Goal: Task Accomplishment & Management: Complete application form

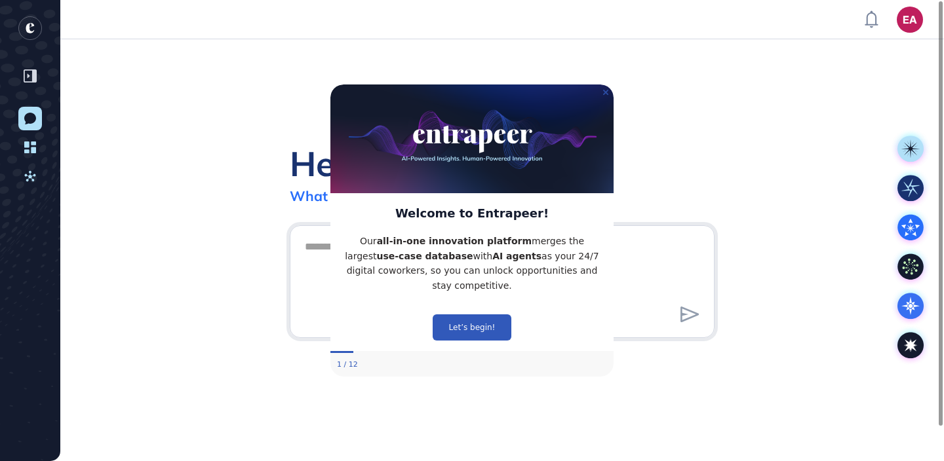
click at [606, 90] on icon "Close Preview" at bounding box center [605, 92] width 5 height 5
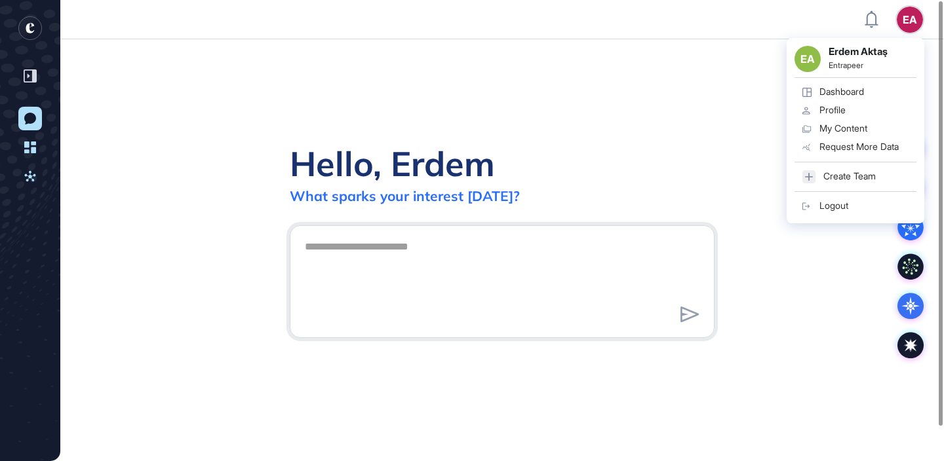
click at [851, 111] on link "Profile" at bounding box center [855, 111] width 122 height 18
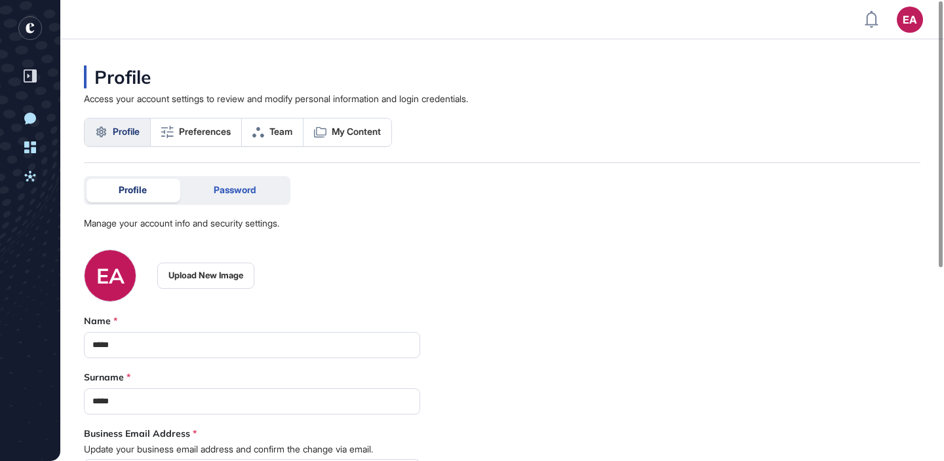
click at [207, 196] on div "Password" at bounding box center [235, 191] width 106 height 24
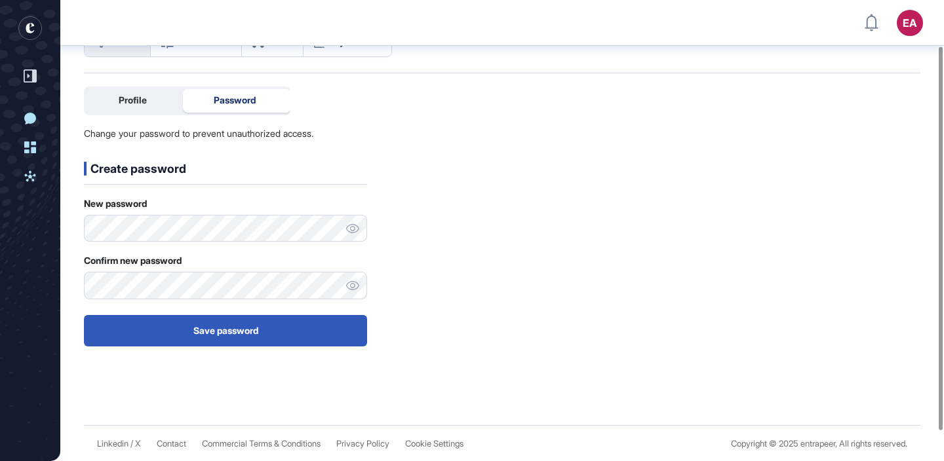
scroll to position [97, 0]
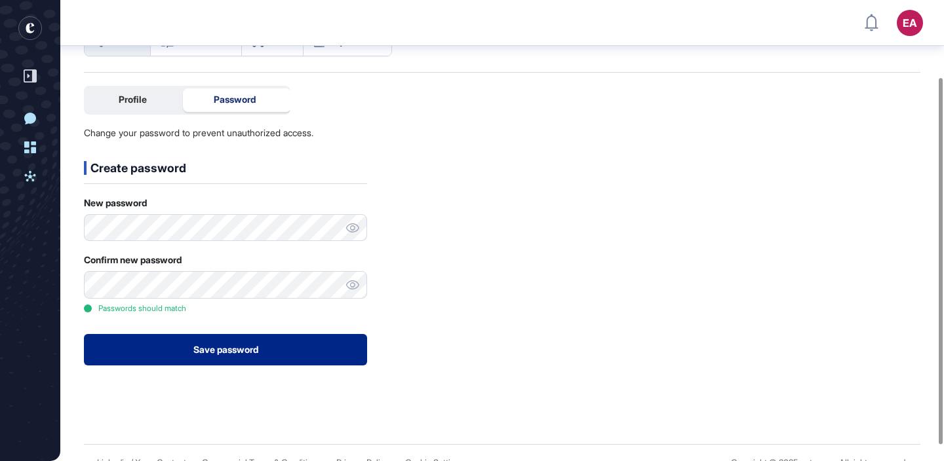
click at [246, 338] on button "Save password" at bounding box center [225, 349] width 283 height 31
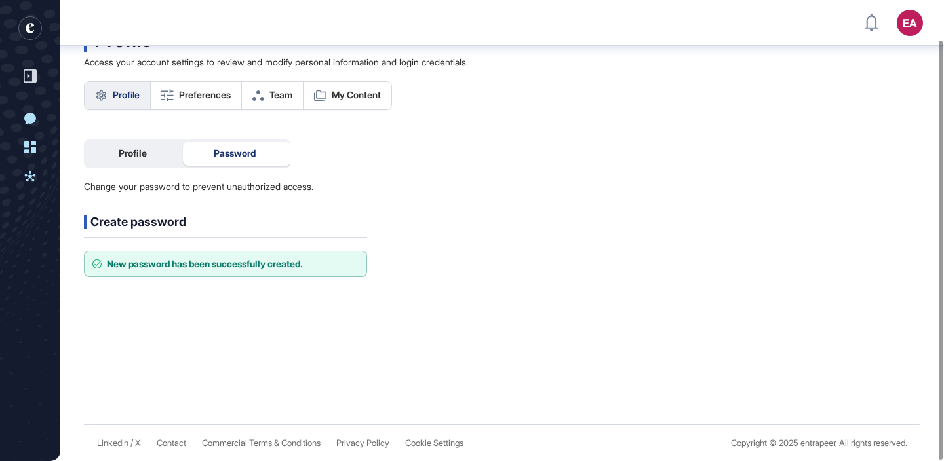
scroll to position [43, 0]
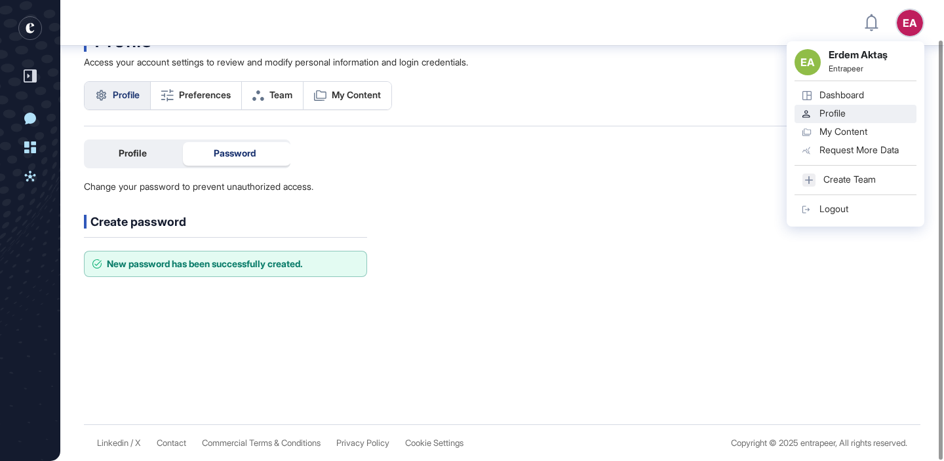
click at [830, 207] on div "Logout" at bounding box center [833, 209] width 29 height 10
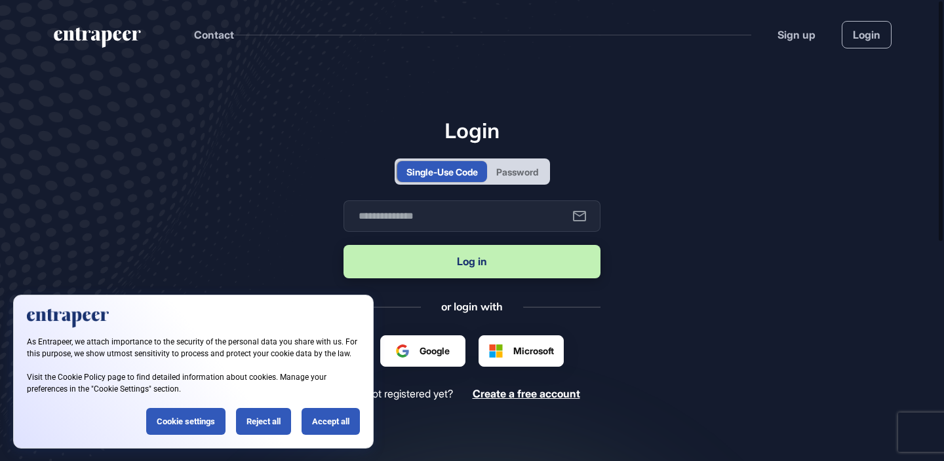
click at [512, 176] on div "Password" at bounding box center [517, 172] width 42 height 14
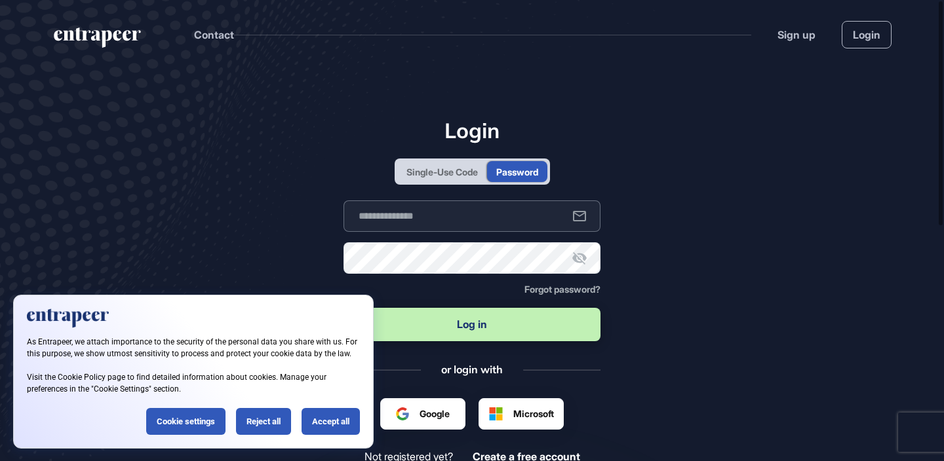
click at [493, 207] on input "text" at bounding box center [471, 216] width 257 height 31
type input "**********"
click at [518, 326] on button "Log in" at bounding box center [471, 324] width 257 height 33
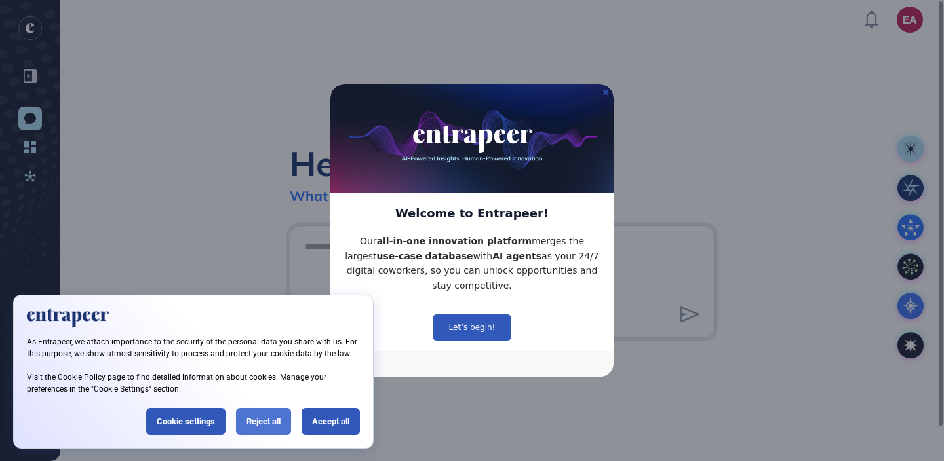
click at [290, 412] on div "Reject all" at bounding box center [263, 421] width 55 height 27
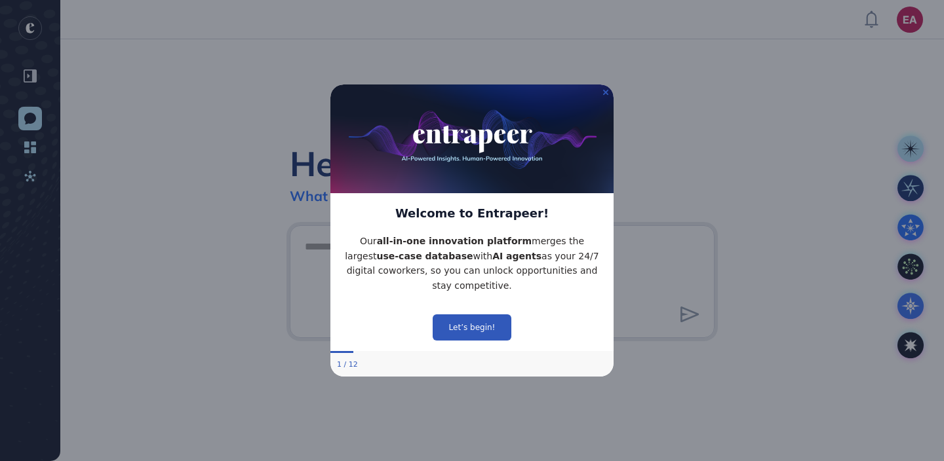
click at [608, 96] on img at bounding box center [471, 139] width 283 height 109
click at [608, 94] on icon "Close Preview" at bounding box center [605, 92] width 5 height 5
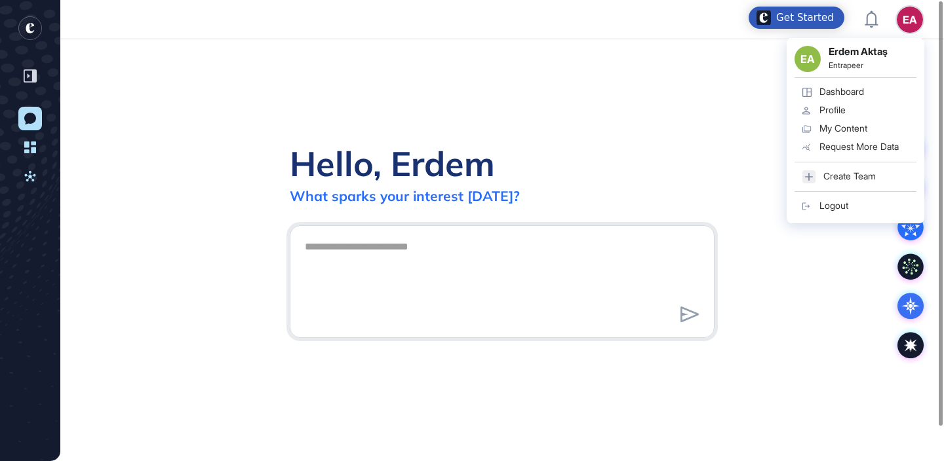
click at [852, 203] on link "Logout" at bounding box center [855, 206] width 122 height 18
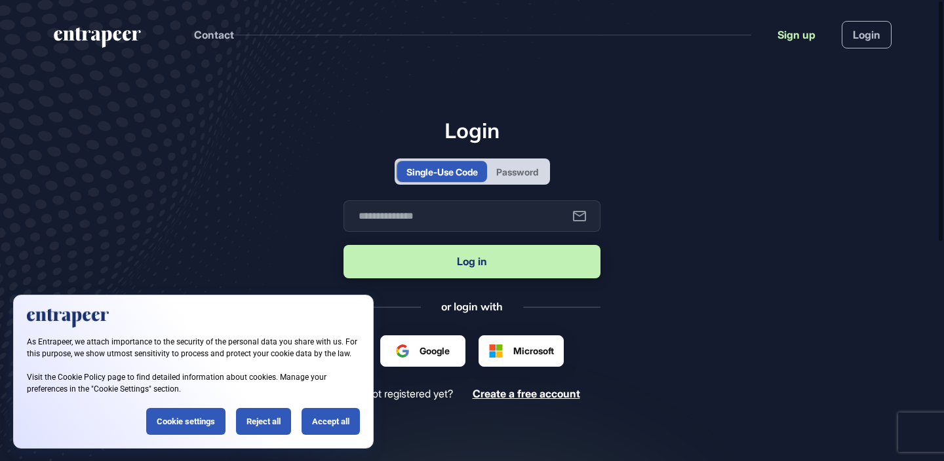
click at [809, 31] on link "Sign up" at bounding box center [796, 35] width 38 height 16
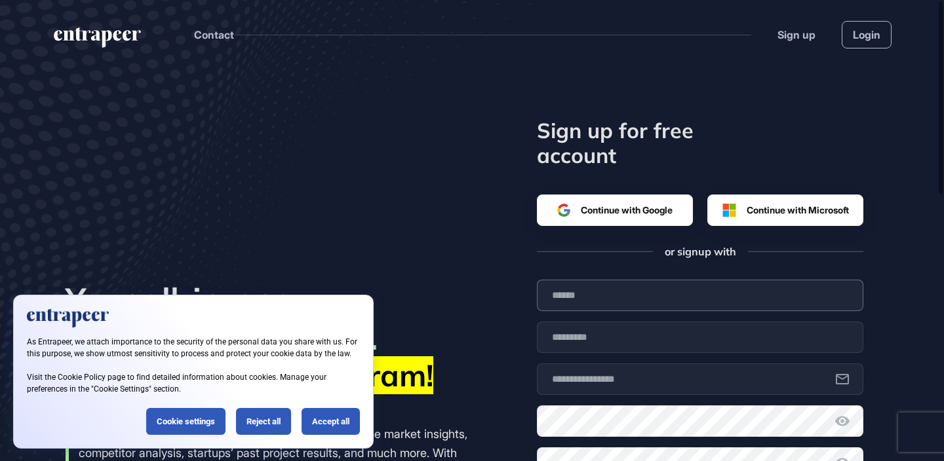
click at [611, 307] on input "text" at bounding box center [700, 295] width 326 height 31
type input "****"
click at [592, 332] on input "text" at bounding box center [700, 337] width 326 height 31
type input "****"
click at [587, 379] on input "text" at bounding box center [700, 379] width 326 height 31
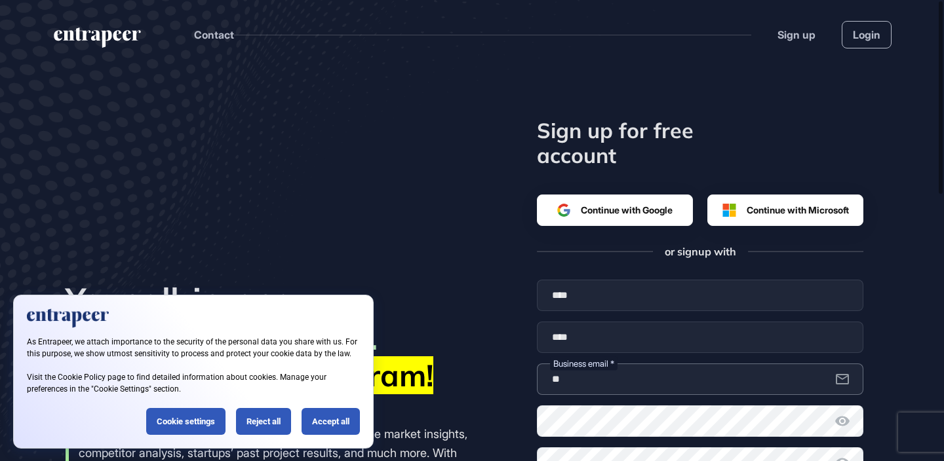
type input "**********"
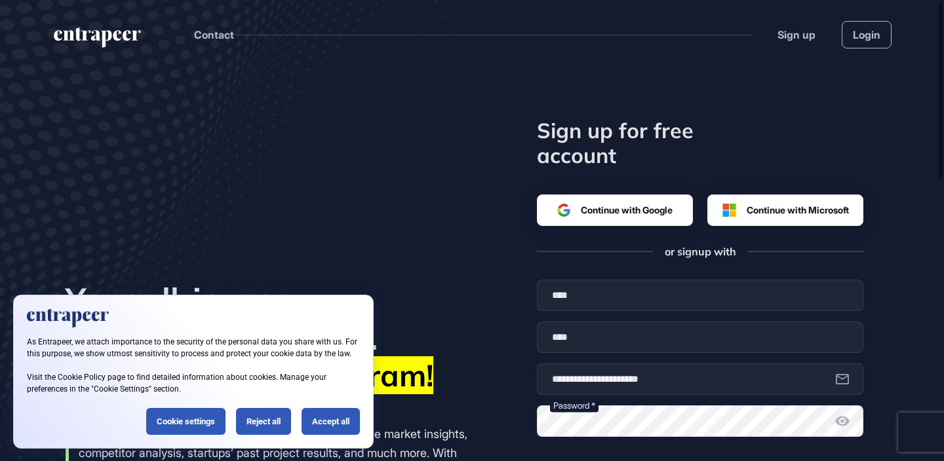
scroll to position [319, 0]
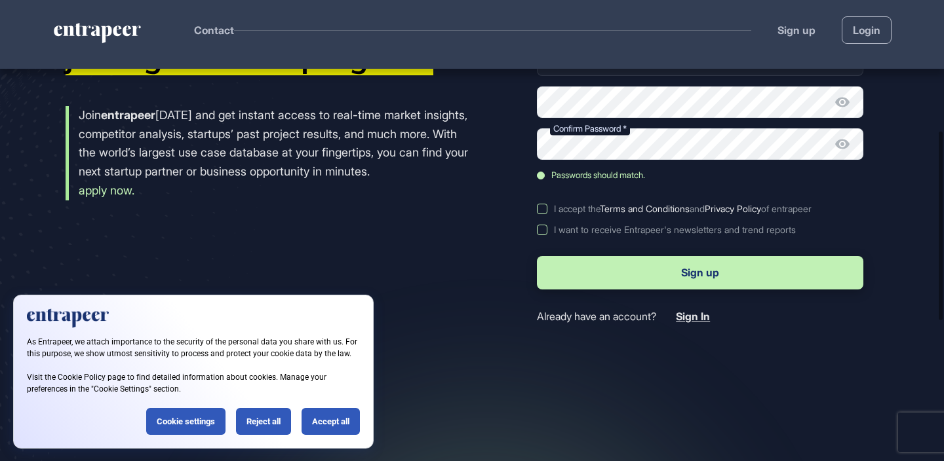
click at [542, 209] on label "I accept the Terms and Conditions and Privacy Policy of entrapeer" at bounding box center [700, 209] width 326 height 10
click at [619, 271] on button "Sign up" at bounding box center [700, 272] width 326 height 33
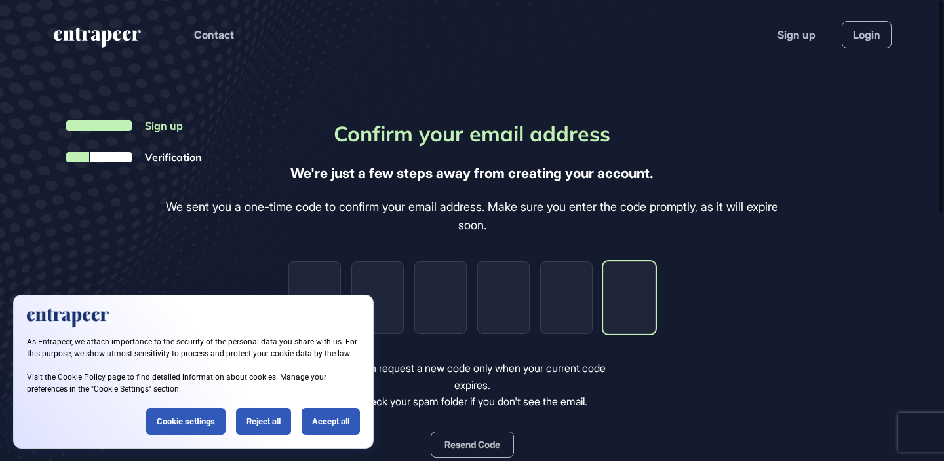
paste input "*"
type input "*"
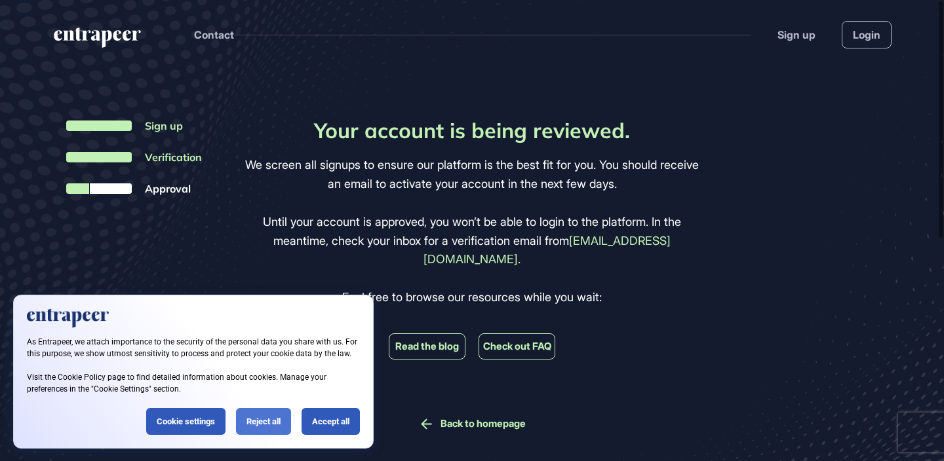
click at [270, 408] on div "Reject all" at bounding box center [263, 421] width 55 height 27
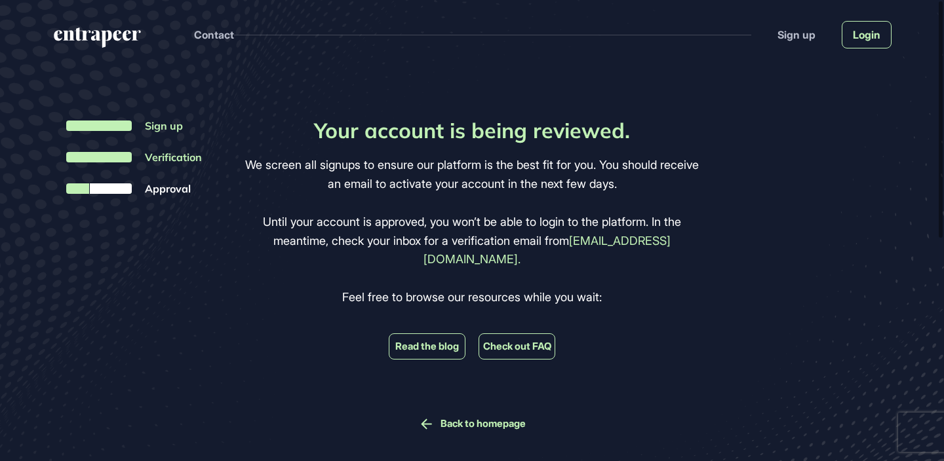
click at [865, 30] on link "Login" at bounding box center [866, 35] width 50 height 28
